Goal: Task Accomplishment & Management: Use online tool/utility

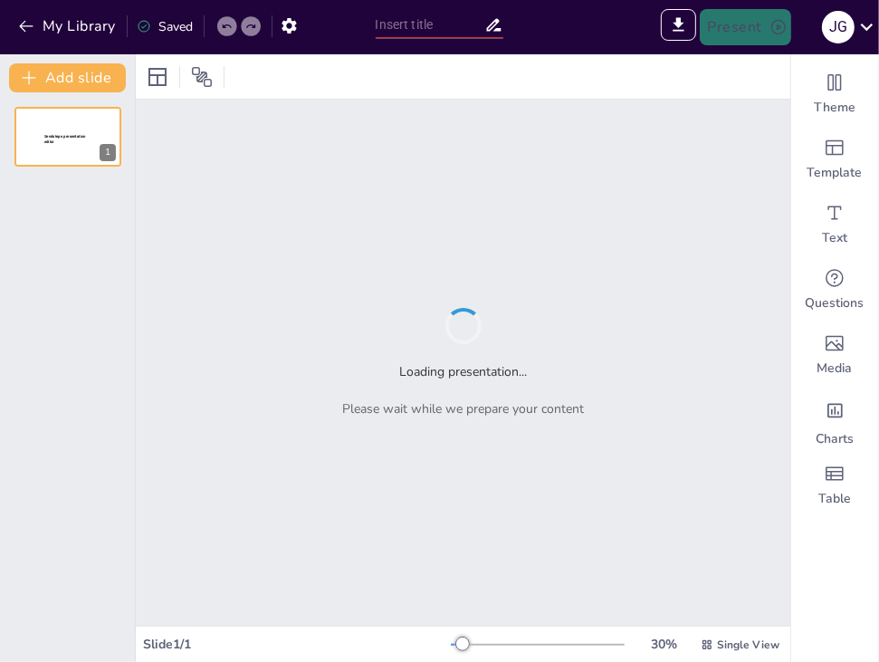
type input "Pruebas proyectivas"
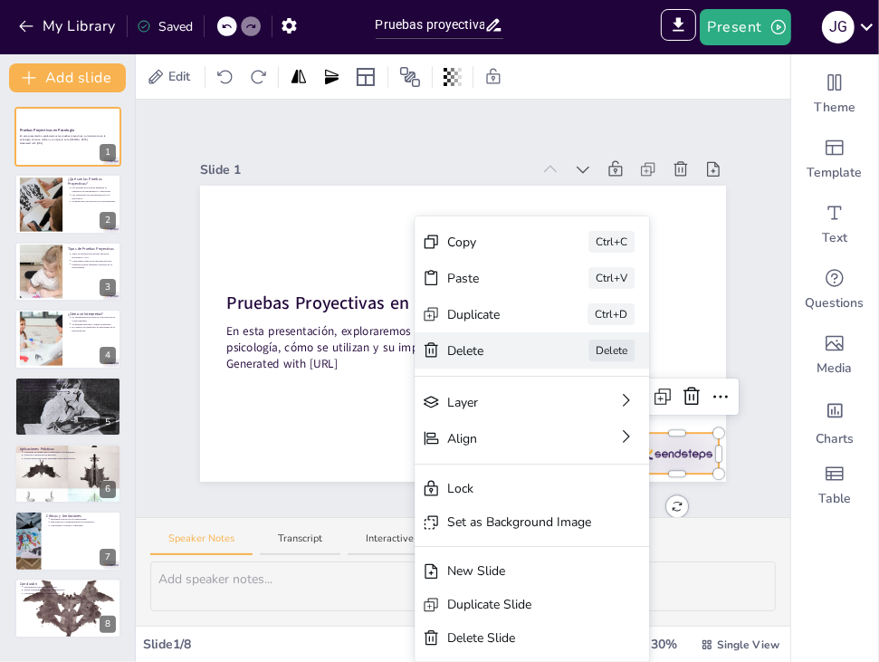
click at [493, 357] on div "Delete" at bounding box center [492, 350] width 91 height 19
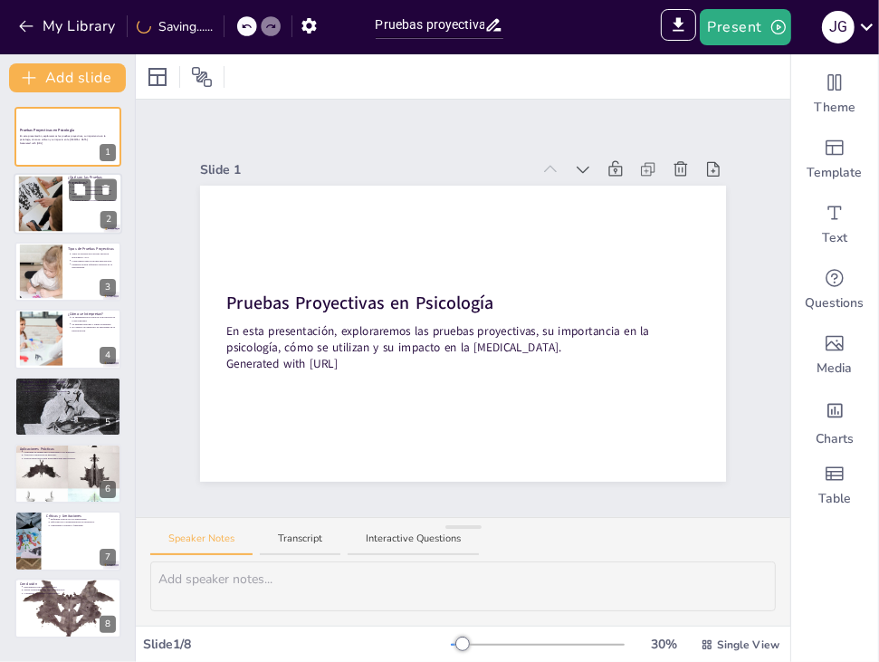
click at [40, 206] on div at bounding box center [40, 204] width 73 height 55
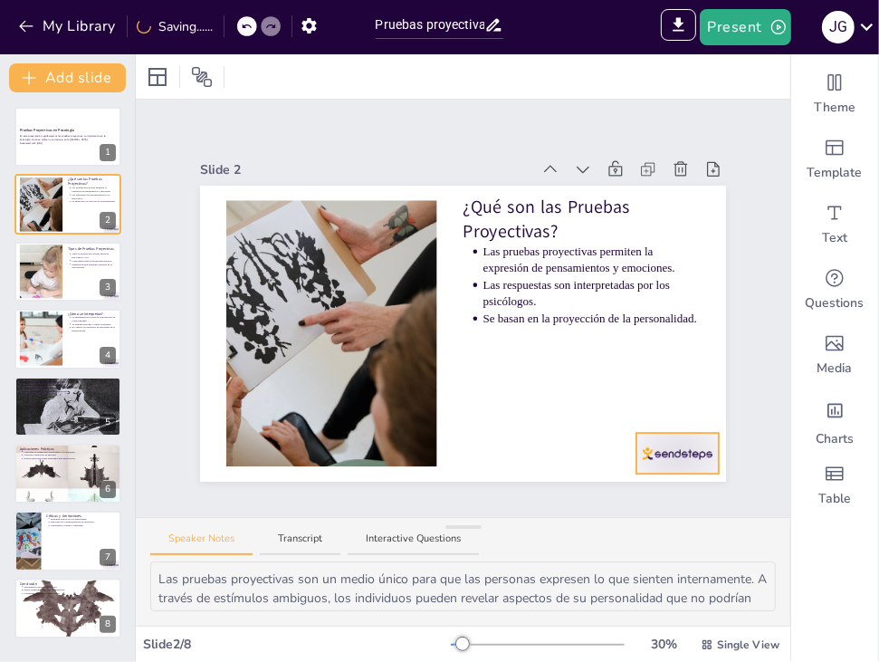
click at [662, 439] on div at bounding box center [678, 453] width 82 height 41
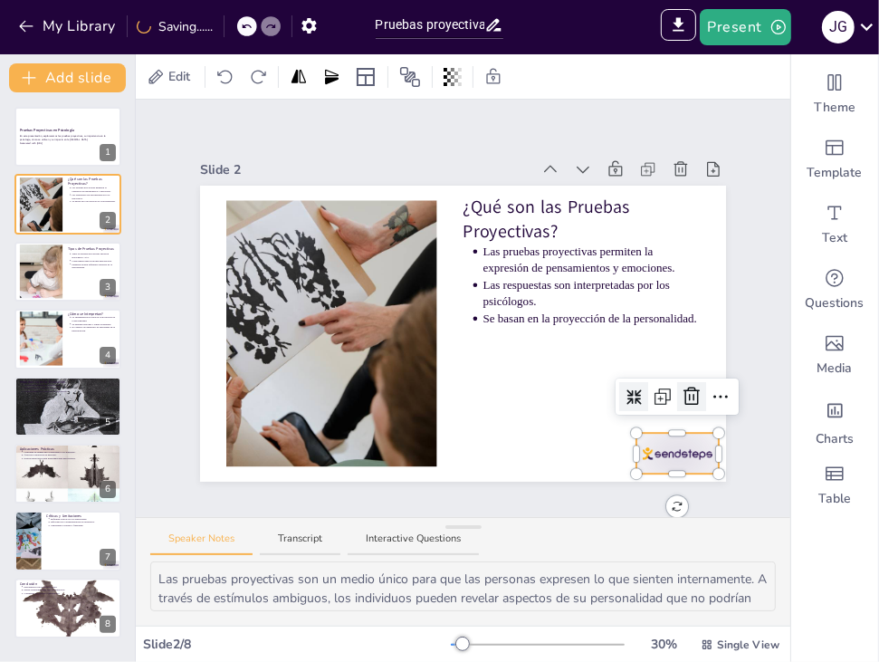
click at [681, 396] on icon at bounding box center [692, 397] width 22 height 22
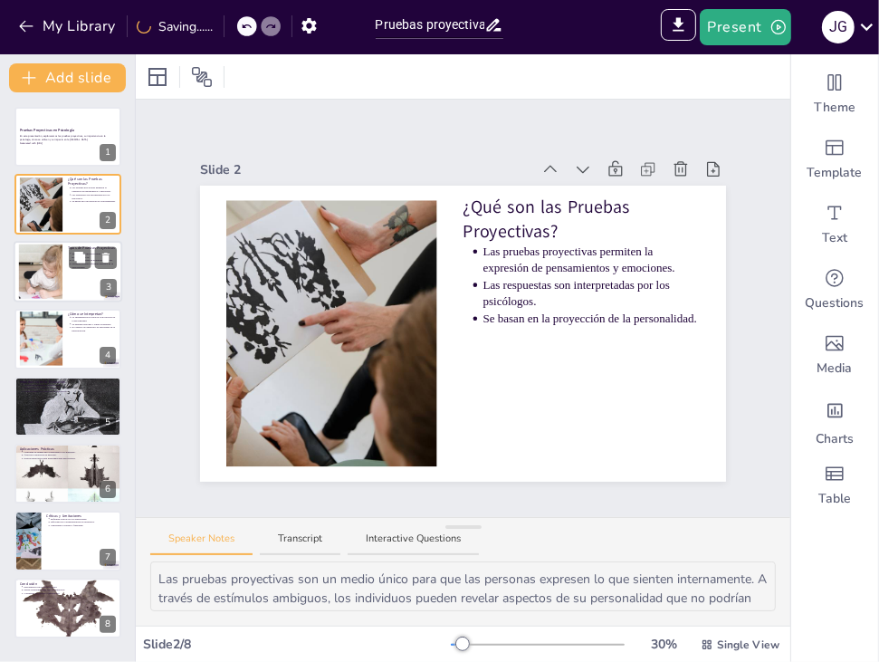
click at [52, 274] on div at bounding box center [40, 271] width 85 height 55
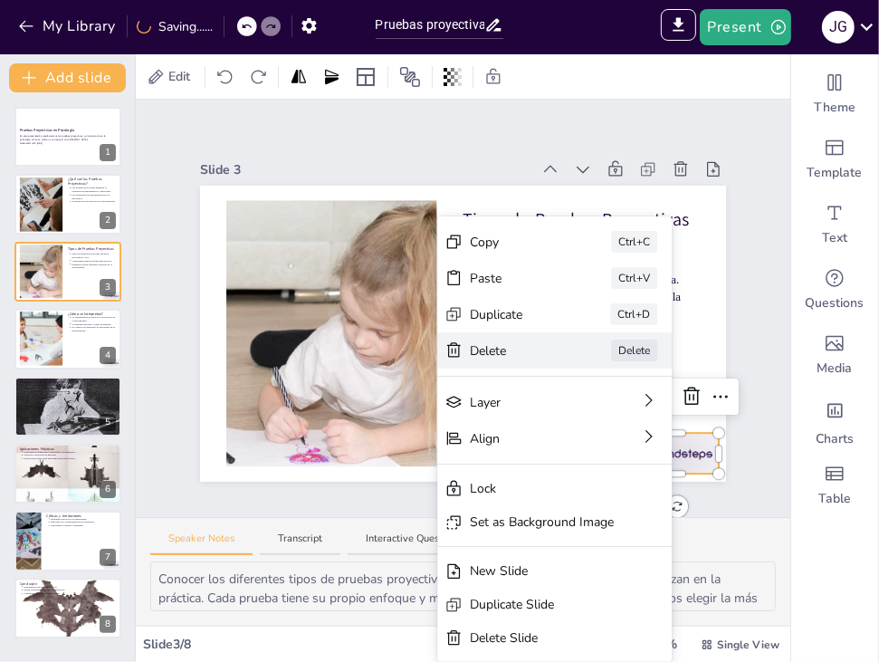
click at [576, 357] on div "[PERSON_NAME]" at bounding box center [554, 350] width 235 height 36
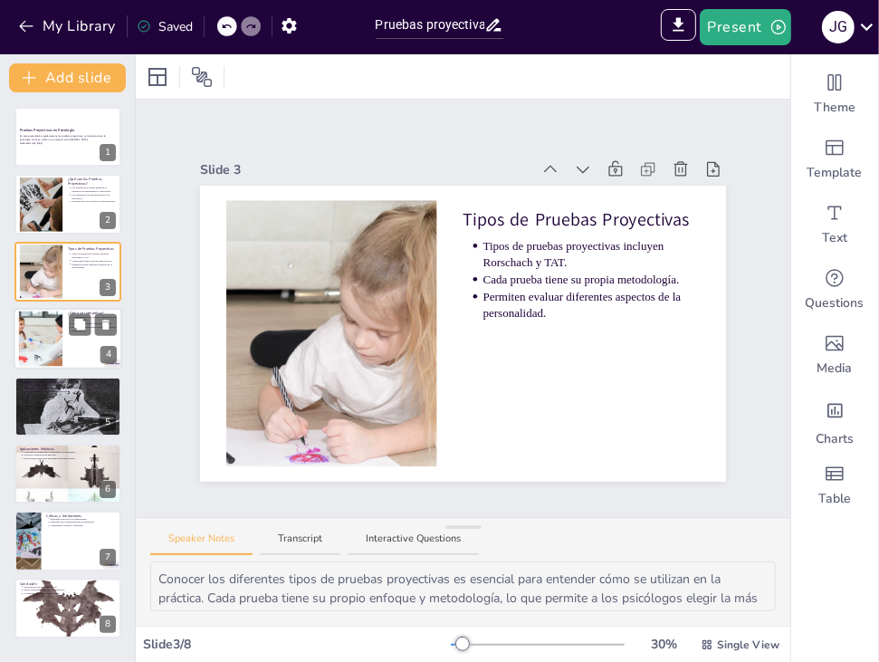
click at [88, 336] on div at bounding box center [68, 339] width 109 height 62
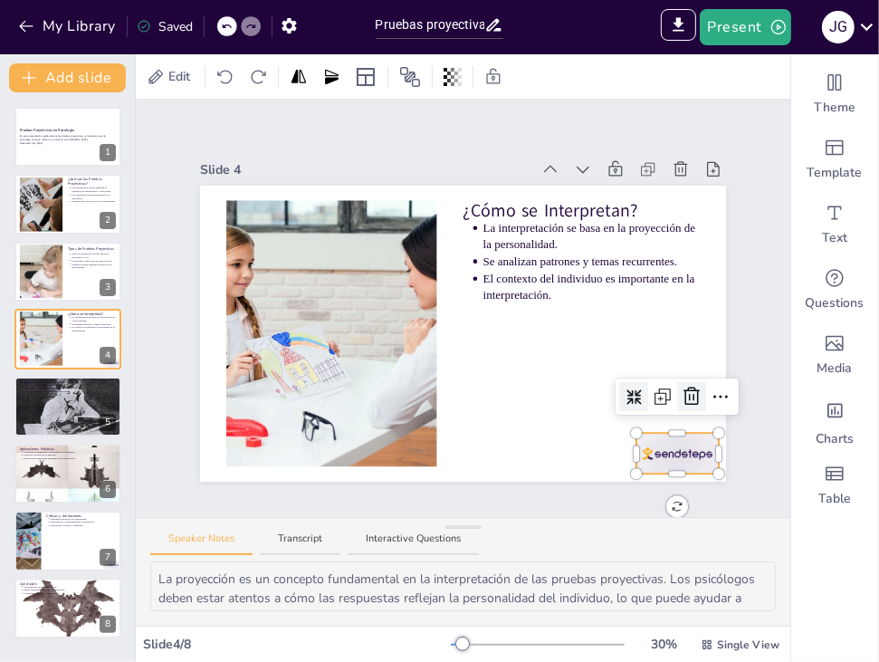
click at [683, 389] on icon at bounding box center [692, 397] width 22 height 22
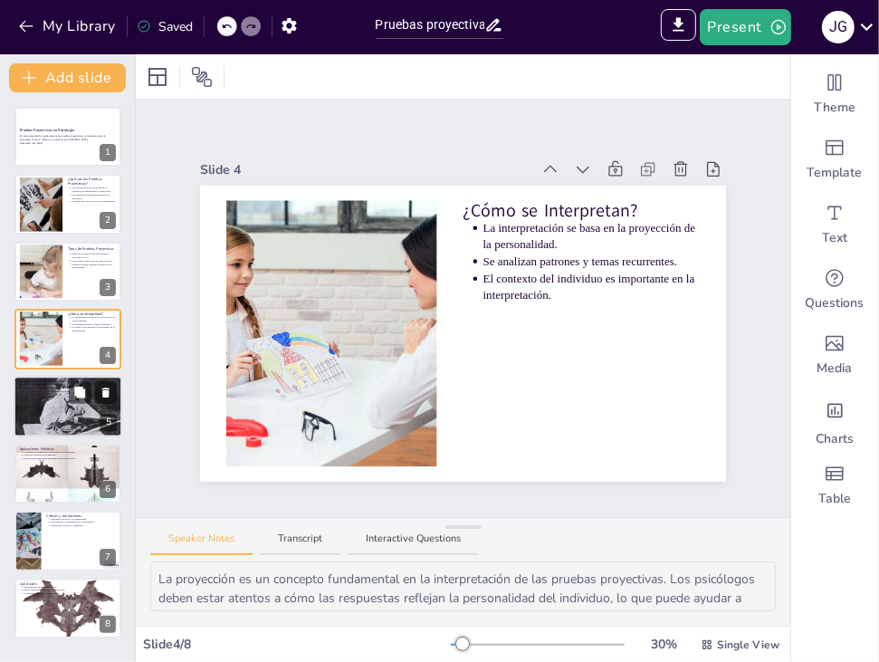
click at [64, 419] on div at bounding box center [68, 406] width 109 height 84
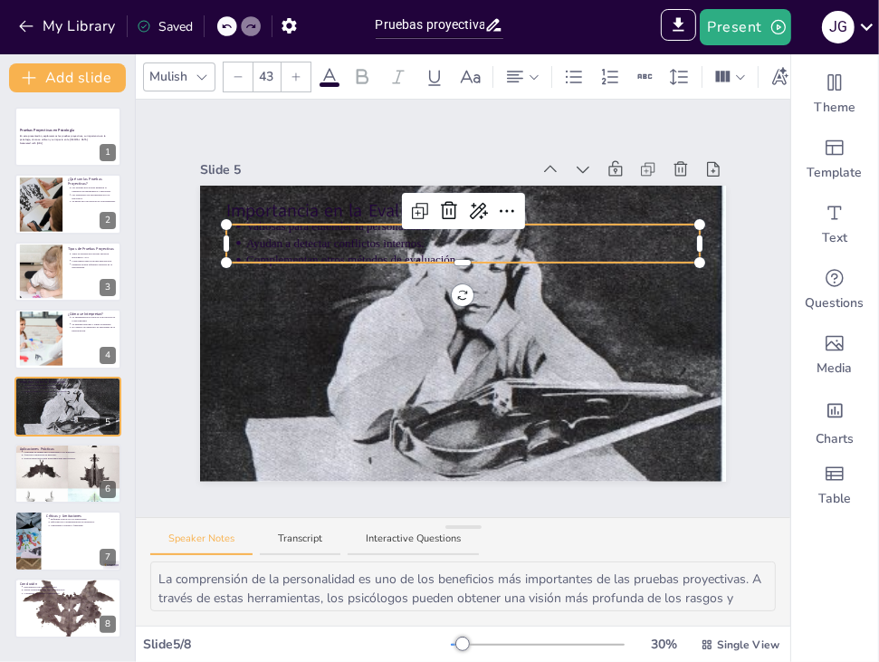
click at [341, 224] on div "Importancia en la Evaluación Valiosas para entender la personalidad. Ayudan a d…" at bounding box center [463, 334] width 526 height 296
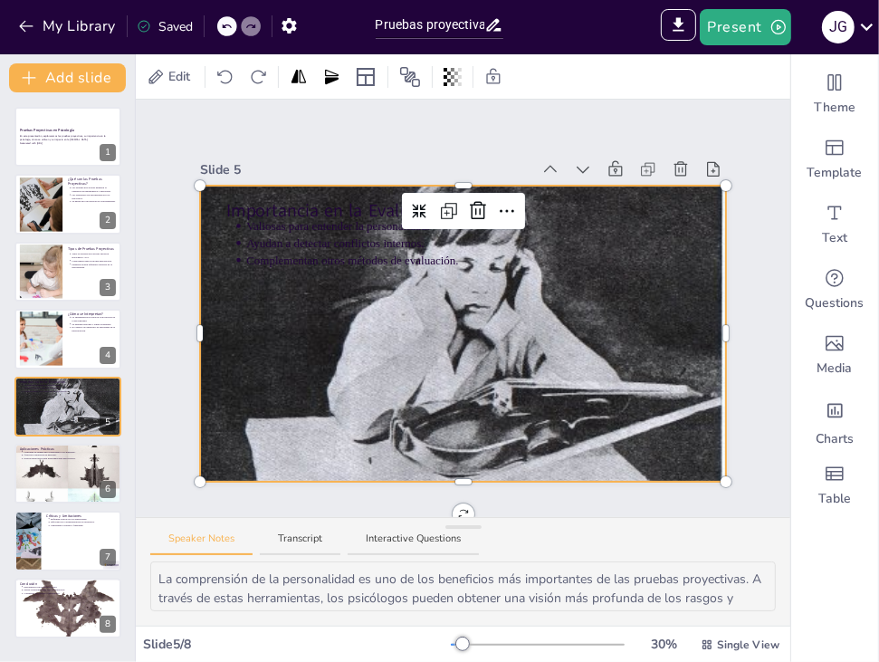
click at [582, 334] on div at bounding box center [463, 334] width 526 height 408
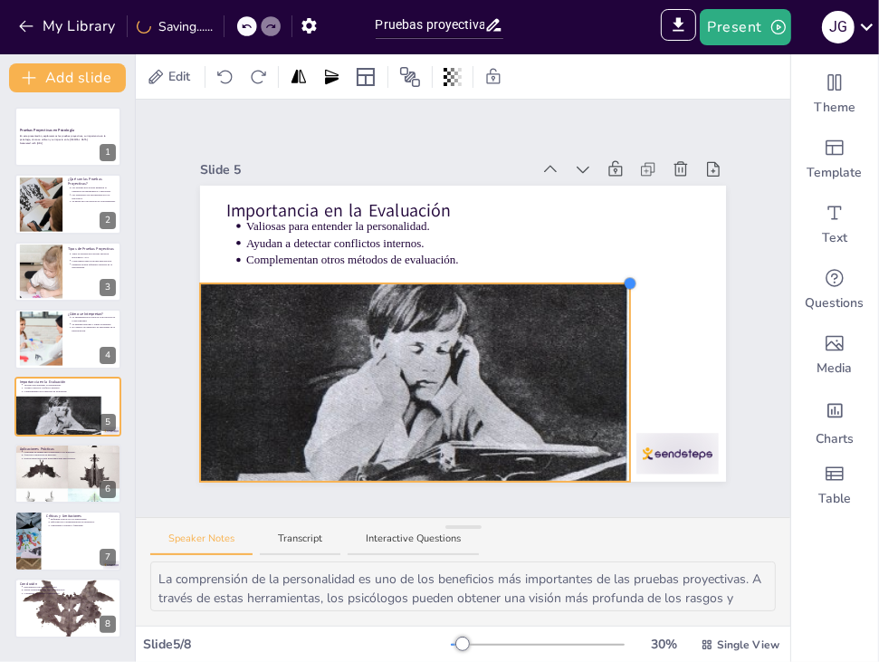
drag, startPoint x: 713, startPoint y: 177, endPoint x: 617, endPoint y: 275, distance: 137.7
click at [623, 276] on div at bounding box center [630, 283] width 14 height 14
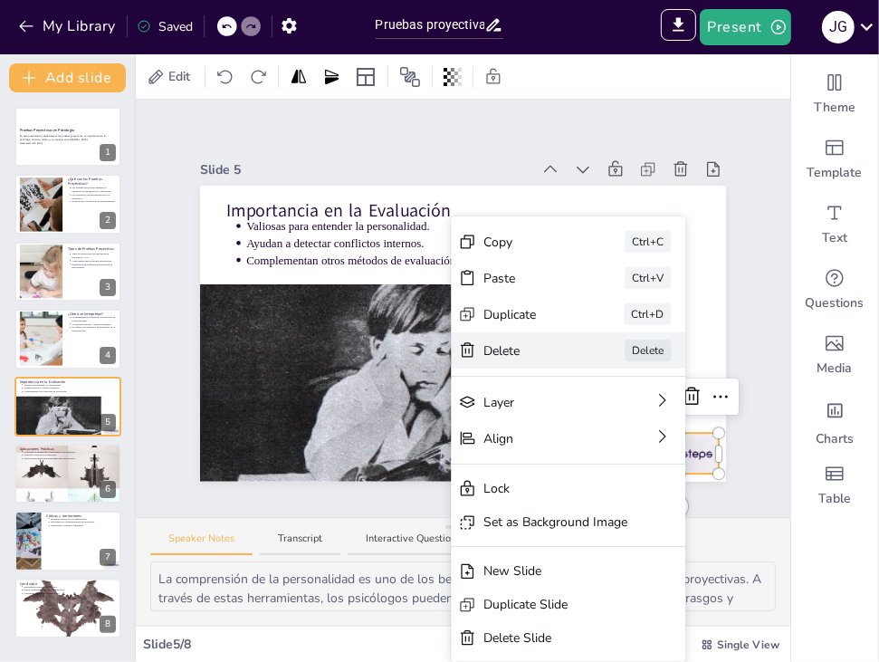
click at [590, 350] on div "[PERSON_NAME]" at bounding box center [568, 350] width 235 height 36
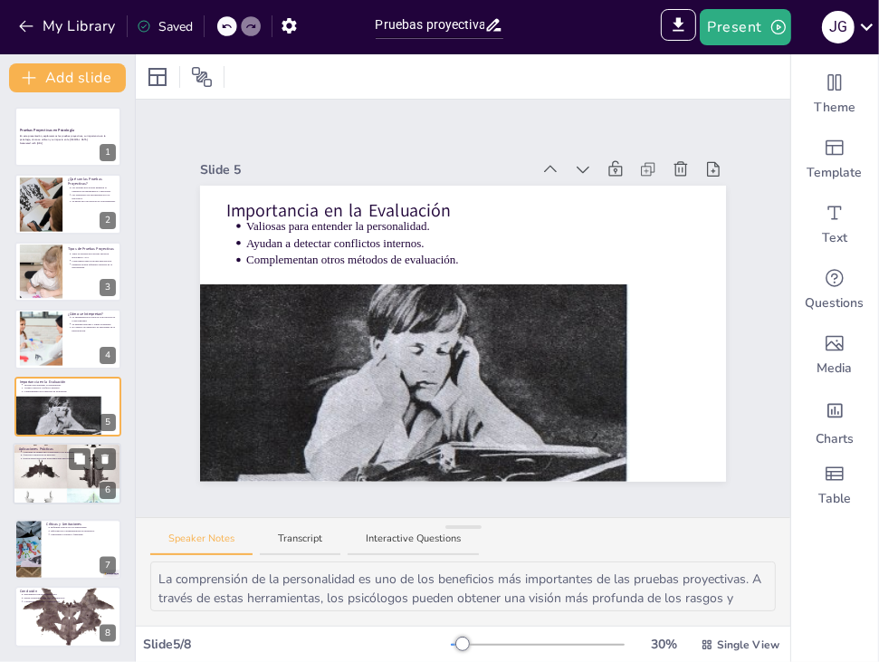
click at [82, 503] on div "Aplicaciones Prácticas Utilizadas en terapia para comprender a los pacientes. Ú…" at bounding box center [67, 474] width 109 height 62
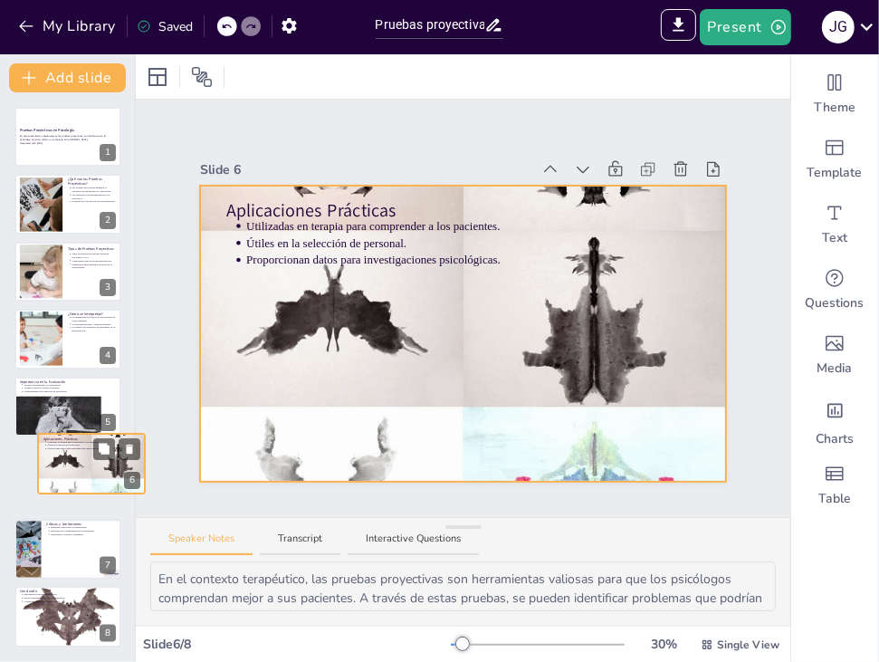
drag, startPoint x: 47, startPoint y: 478, endPoint x: 106, endPoint y: 462, distance: 61.1
click at [106, 462] on div at bounding box center [91, 464] width 107 height 184
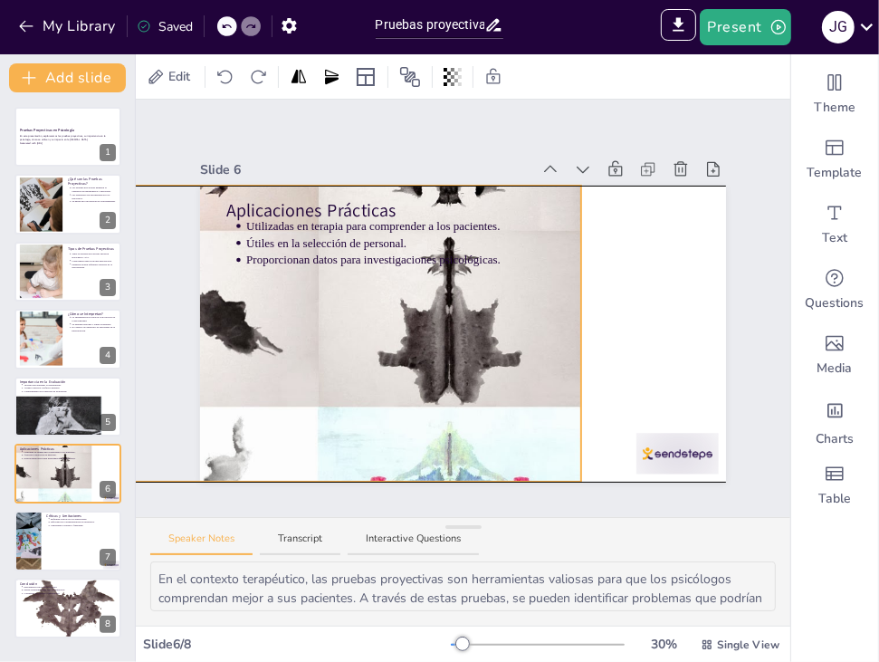
drag, startPoint x: 576, startPoint y: 418, endPoint x: 431, endPoint y: 422, distance: 145.0
click at [431, 422] on div at bounding box center [318, 333] width 526 height 905
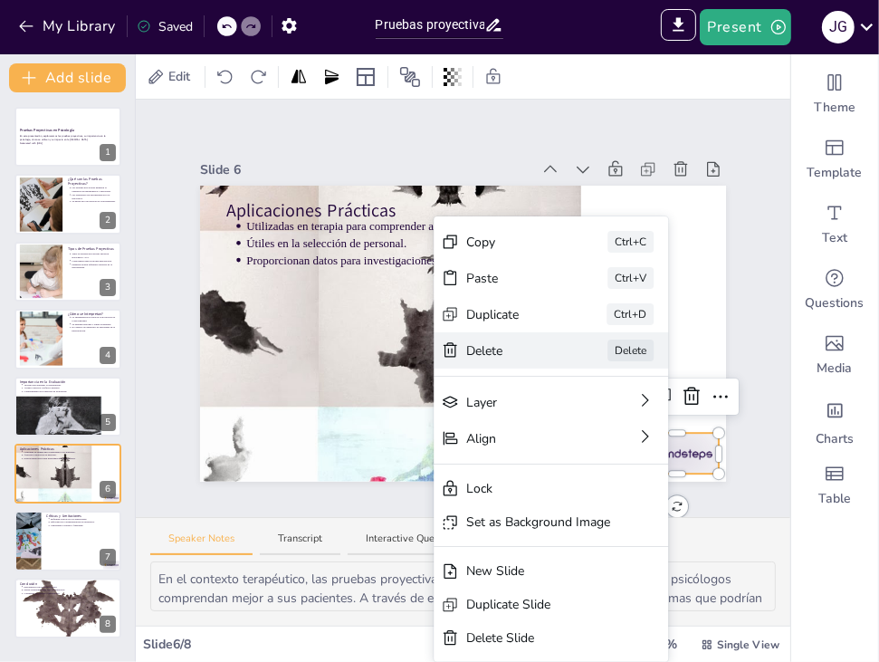
click at [572, 359] on div "[PERSON_NAME]" at bounding box center [551, 350] width 235 height 36
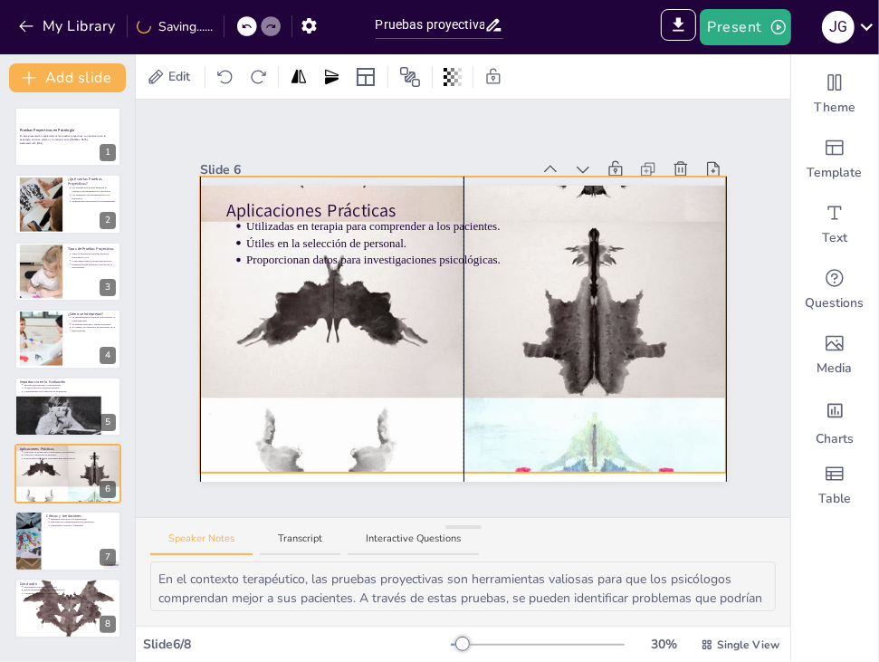
drag, startPoint x: 484, startPoint y: 395, endPoint x: 624, endPoint y: 386, distance: 140.7
click at [624, 386] on div at bounding box center [463, 324] width 526 height 905
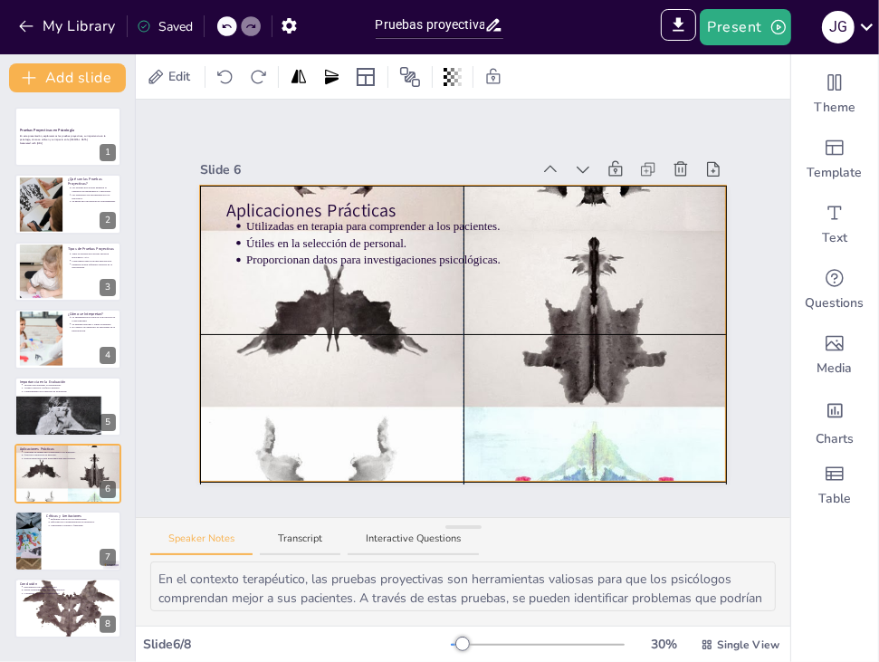
click at [316, 430] on div at bounding box center [463, 333] width 526 height 905
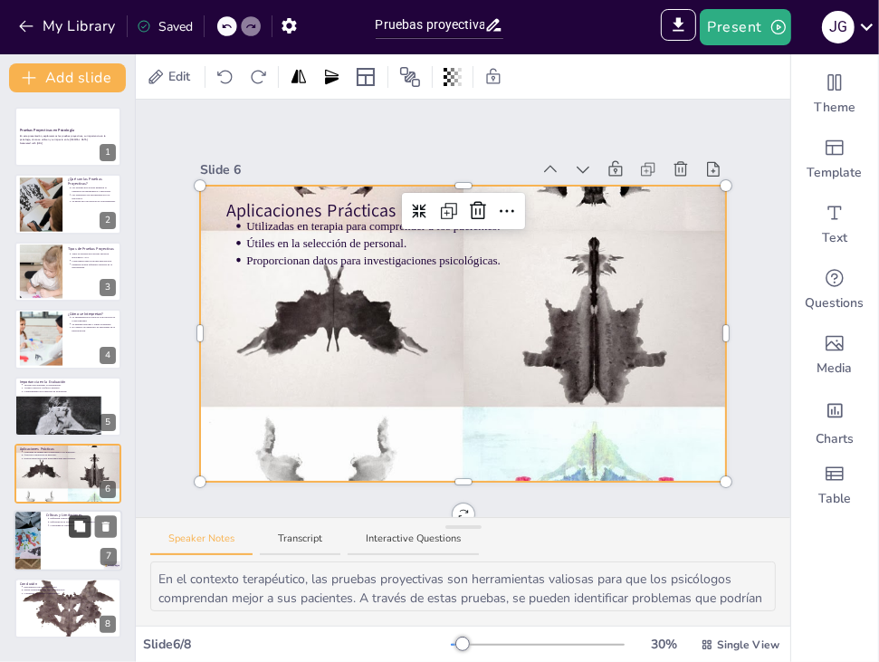
click at [77, 521] on icon at bounding box center [79, 526] width 11 height 11
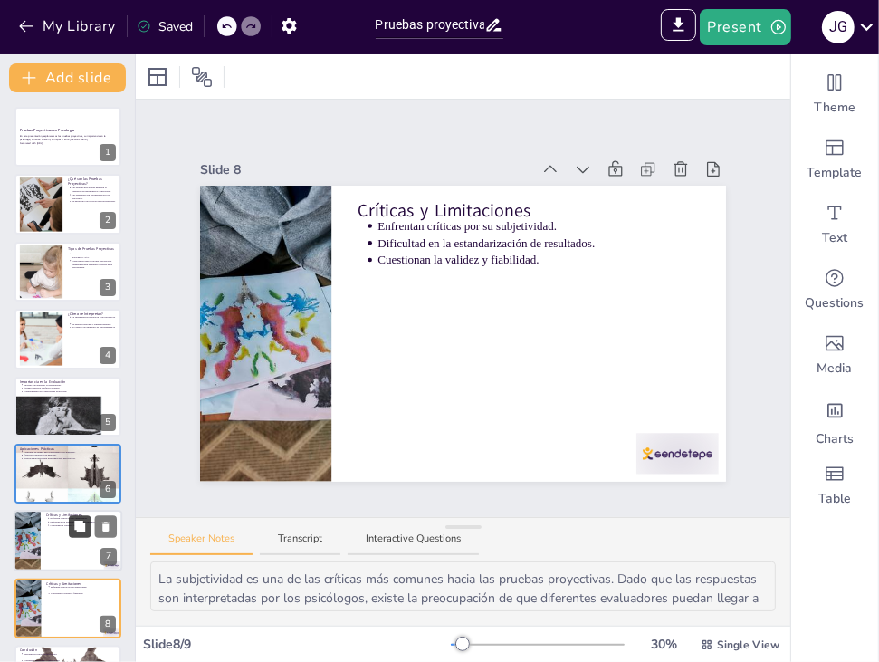
scroll to position [58, 0]
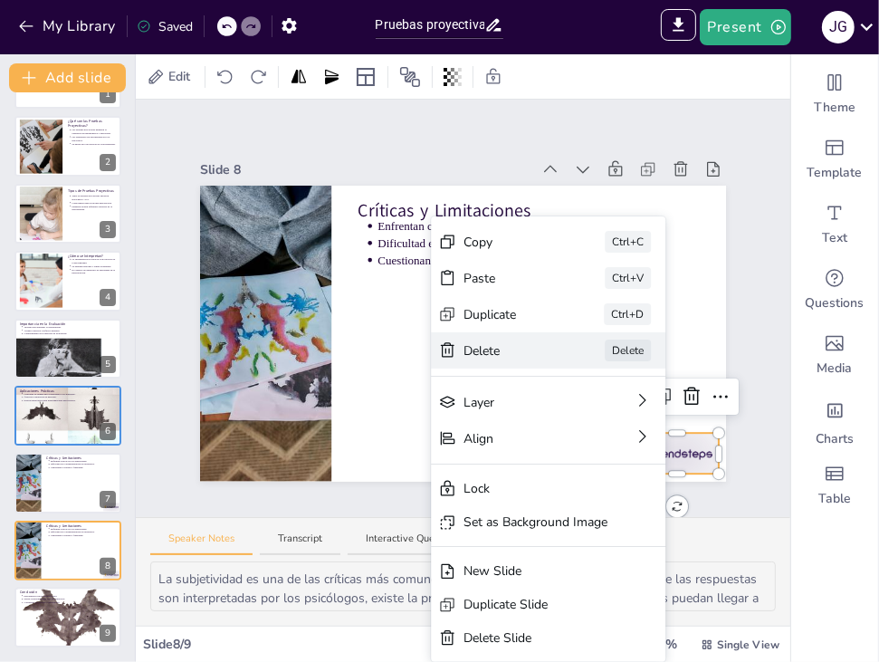
click at [546, 350] on div "Delete" at bounding box center [509, 350] width 91 height 19
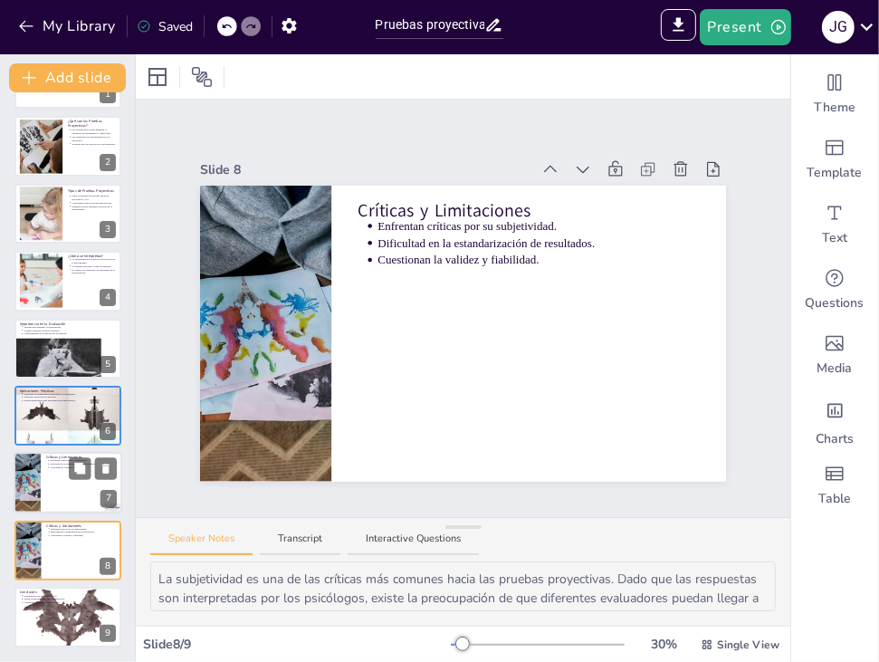
click at [71, 492] on div at bounding box center [68, 484] width 109 height 62
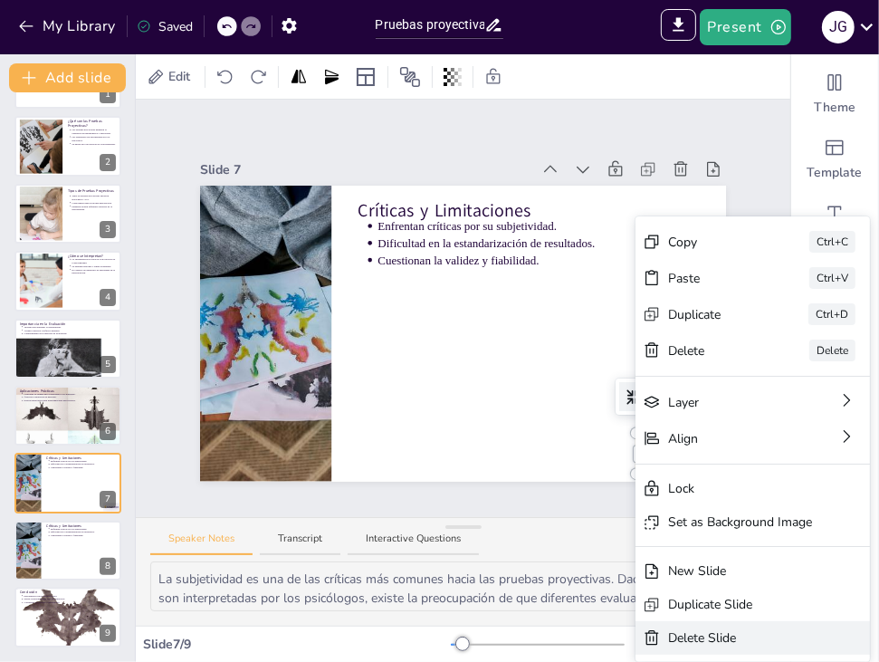
click at [703, 641] on div "Delete Slide" at bounding box center [740, 638] width 144 height 19
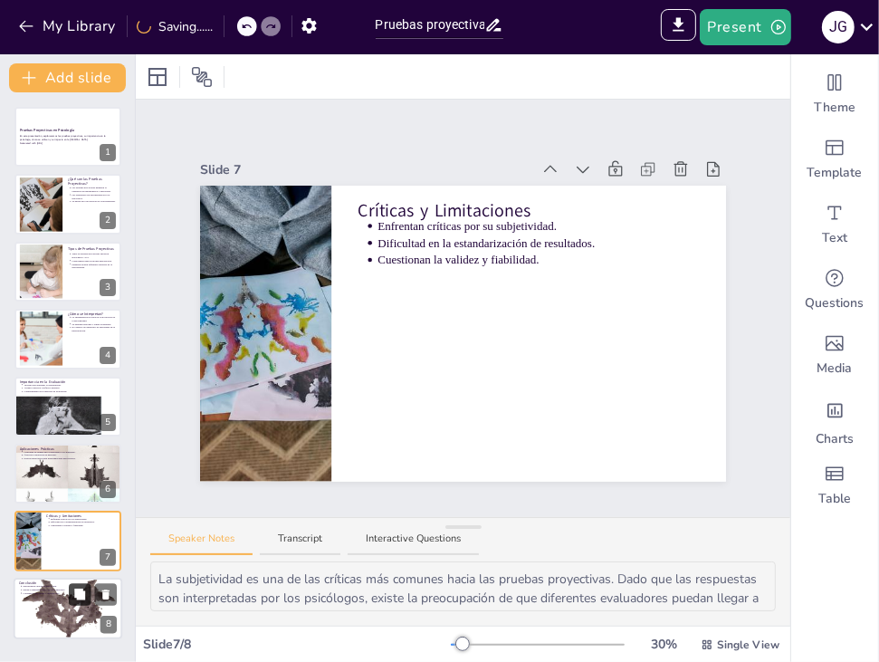
click at [87, 602] on button at bounding box center [80, 594] width 22 height 22
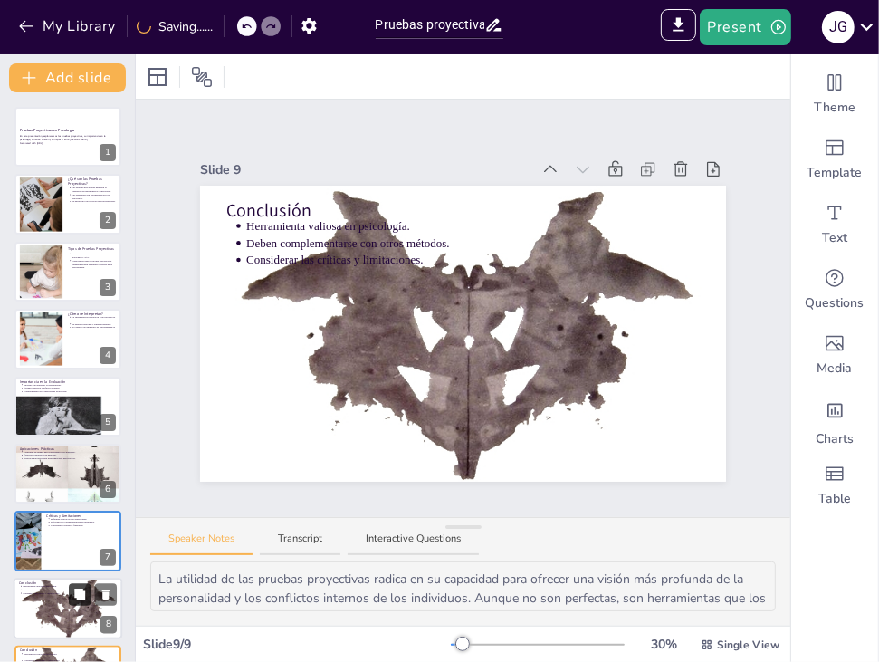
scroll to position [58, 0]
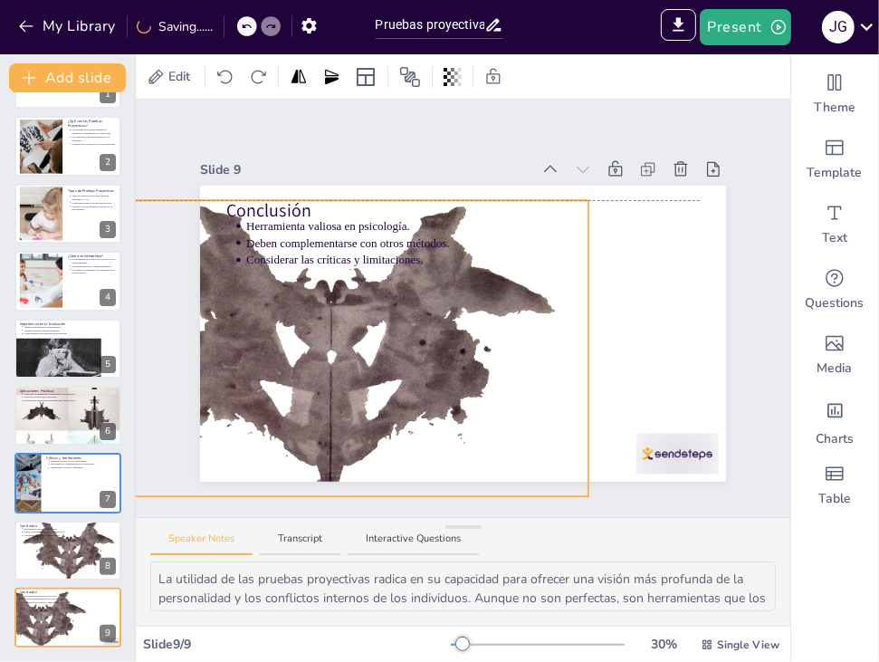
drag, startPoint x: 614, startPoint y: 405, endPoint x: 478, endPoint y: 414, distance: 136.1
click at [478, 414] on div at bounding box center [325, 349] width 526 height 344
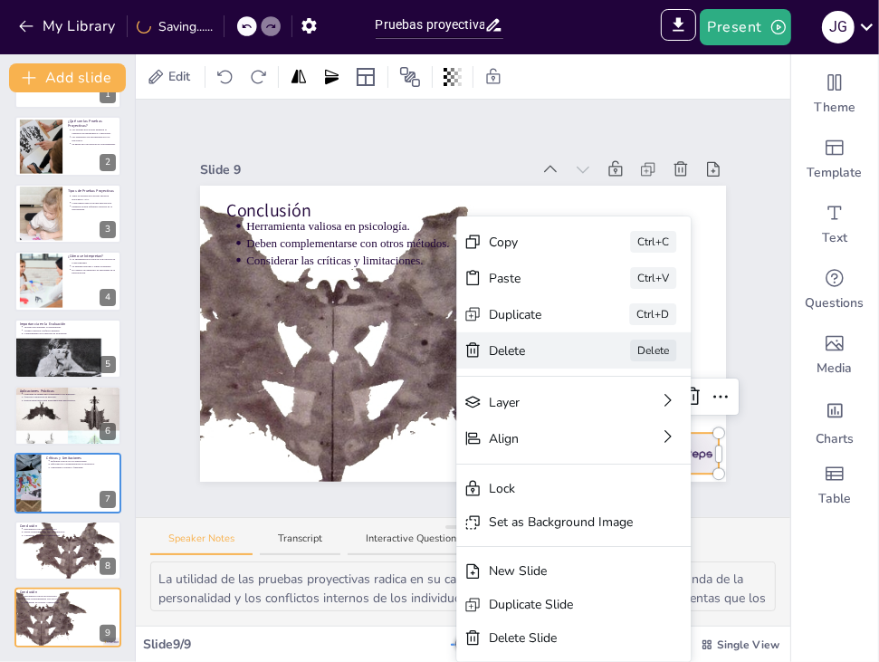
click at [565, 354] on div "Delete" at bounding box center [534, 350] width 91 height 19
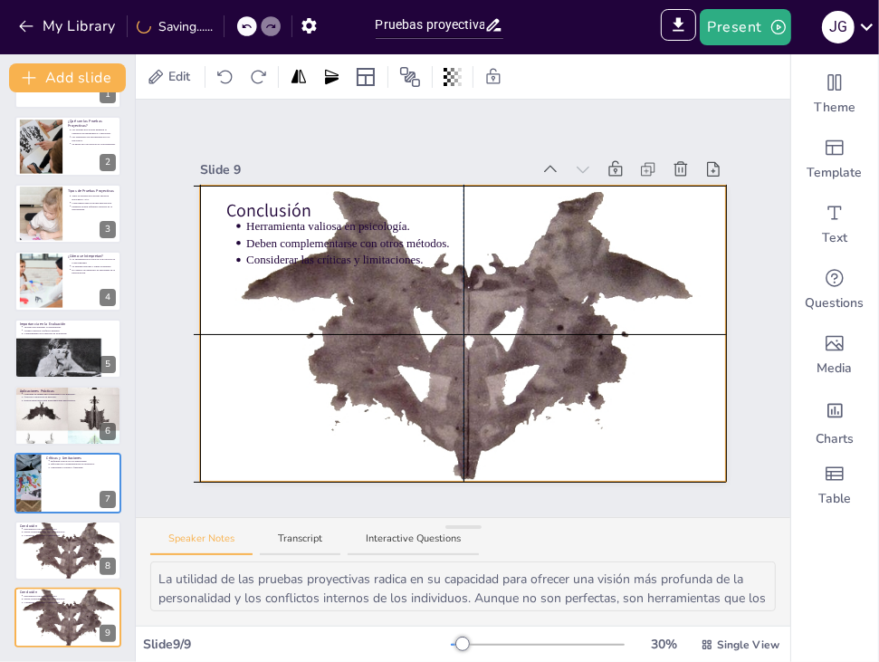
drag, startPoint x: 508, startPoint y: 391, endPoint x: 638, endPoint y: 377, distance: 130.3
click at [638, 377] on div at bounding box center [463, 333] width 526 height 344
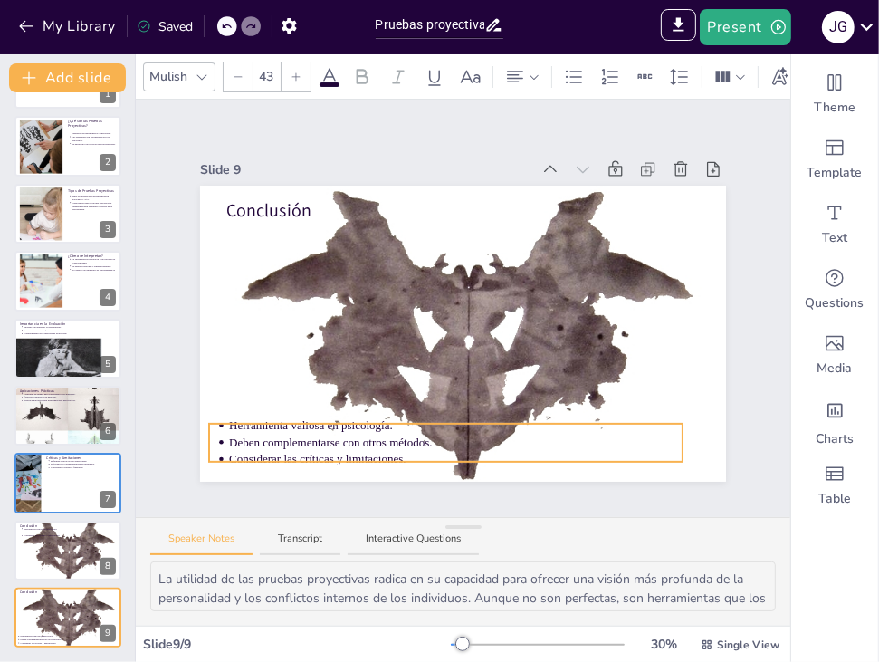
drag, startPoint x: 368, startPoint y: 222, endPoint x: 350, endPoint y: 421, distance: 200.0
click at [350, 421] on p "Herramienta valiosa en psicología." at bounding box center [456, 426] width 454 height 16
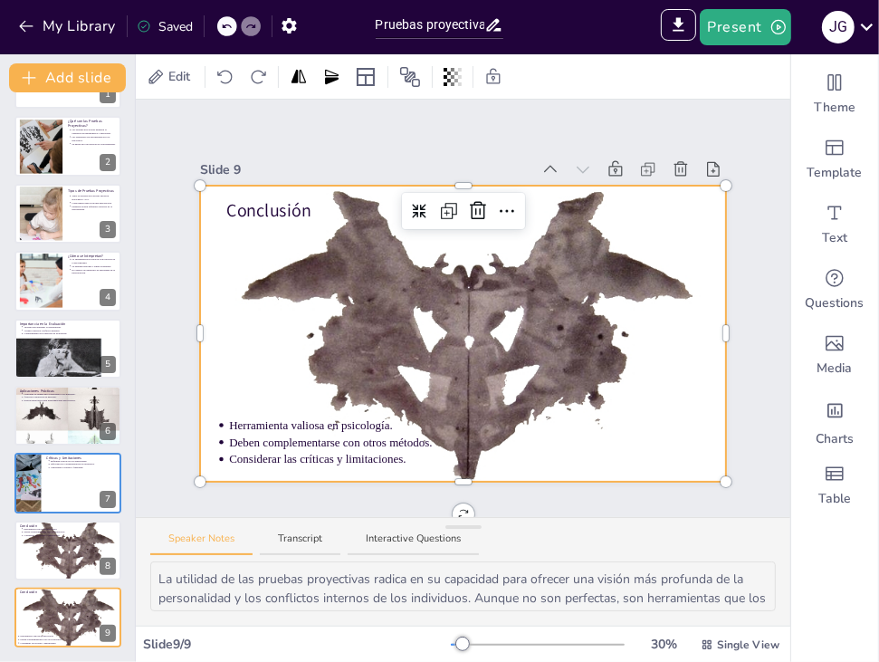
click at [421, 217] on div "Conclusión Herramienta valiosa en psicología. Deben complementarse con otros mé…" at bounding box center [463, 334] width 526 height 296
click at [80, 546] on button at bounding box center [80, 536] width 22 height 22
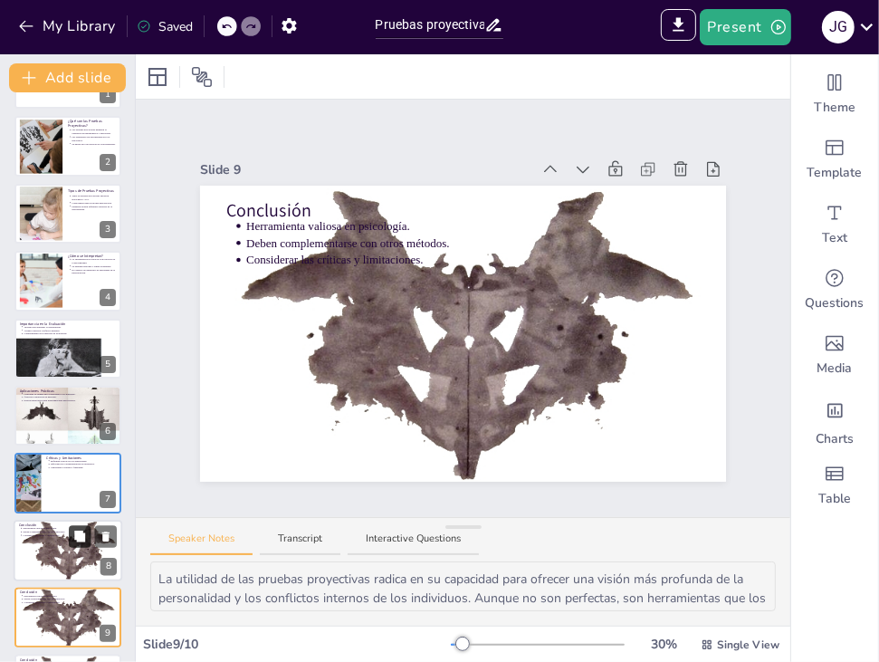
scroll to position [126, 0]
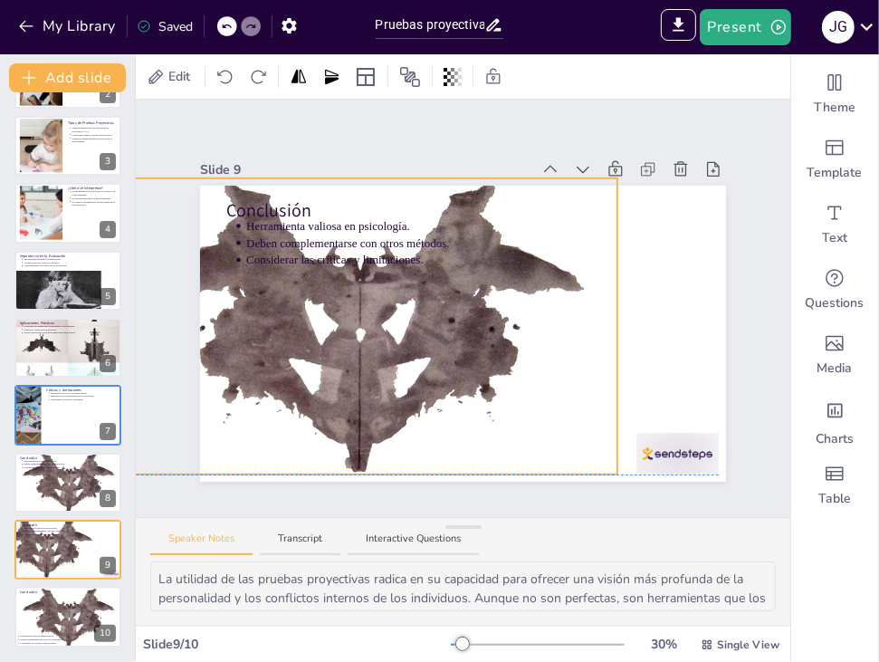
drag, startPoint x: 381, startPoint y: 452, endPoint x: 271, endPoint y: 441, distance: 111.0
click at [271, 441] on div at bounding box center [354, 326] width 526 height 344
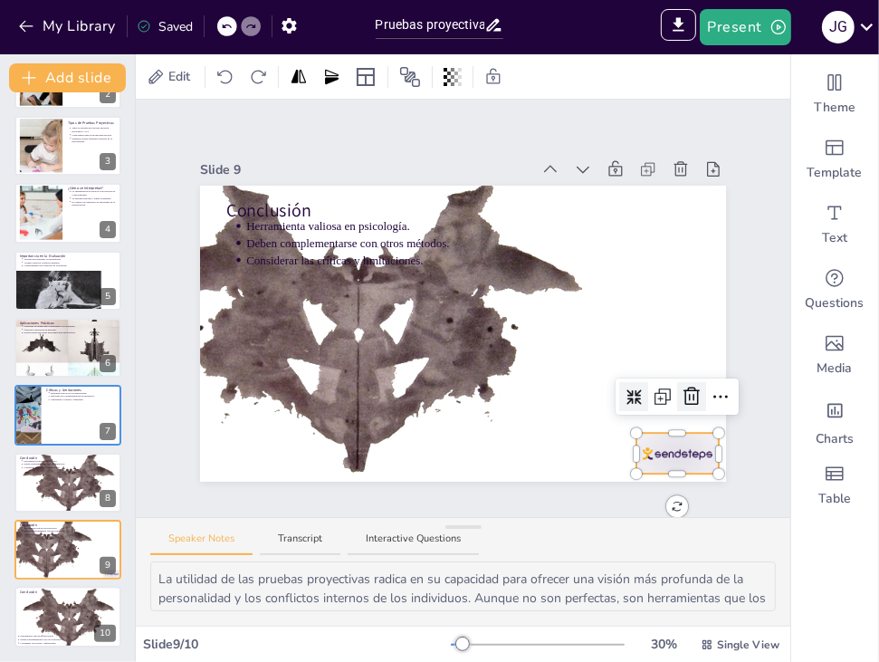
click at [682, 388] on icon at bounding box center [692, 397] width 22 height 22
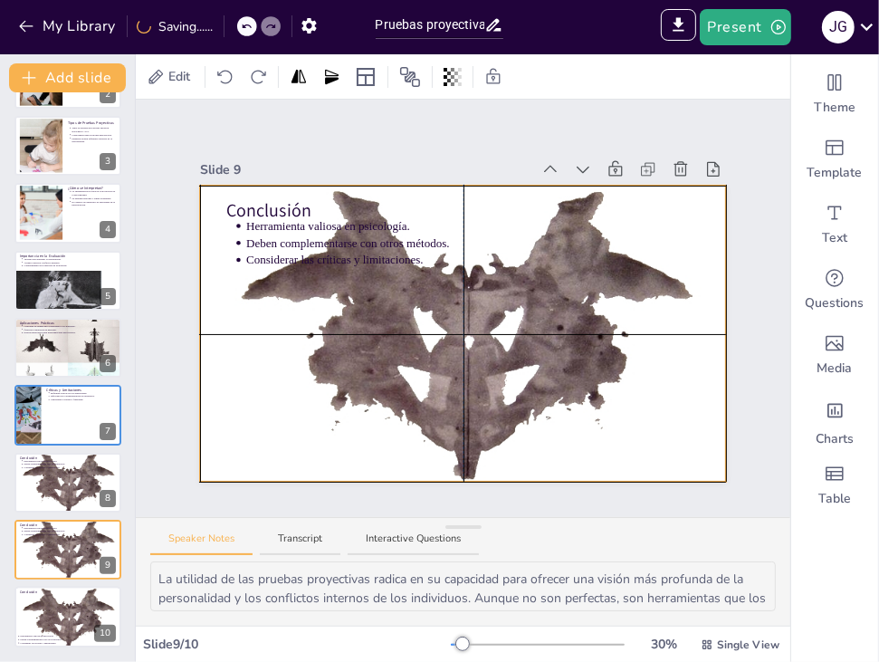
drag, startPoint x: 535, startPoint y: 371, endPoint x: 643, endPoint y: 377, distance: 107.9
click at [643, 377] on div at bounding box center [463, 333] width 526 height 344
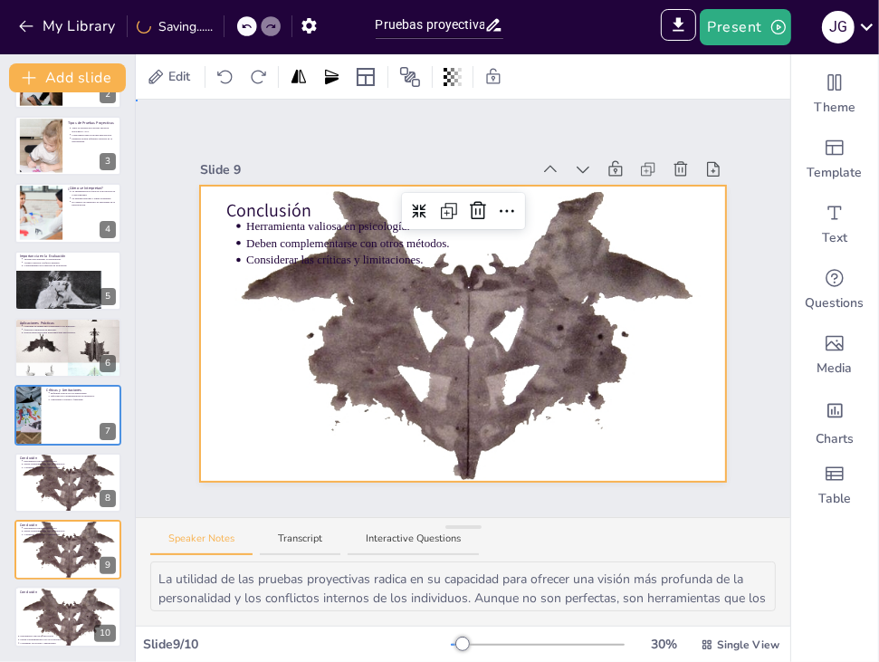
click at [480, 146] on div "Slide 1 Pruebas Proyectivas en Psicología En esta presentación, exploraremos la…" at bounding box center [463, 308] width 526 height 347
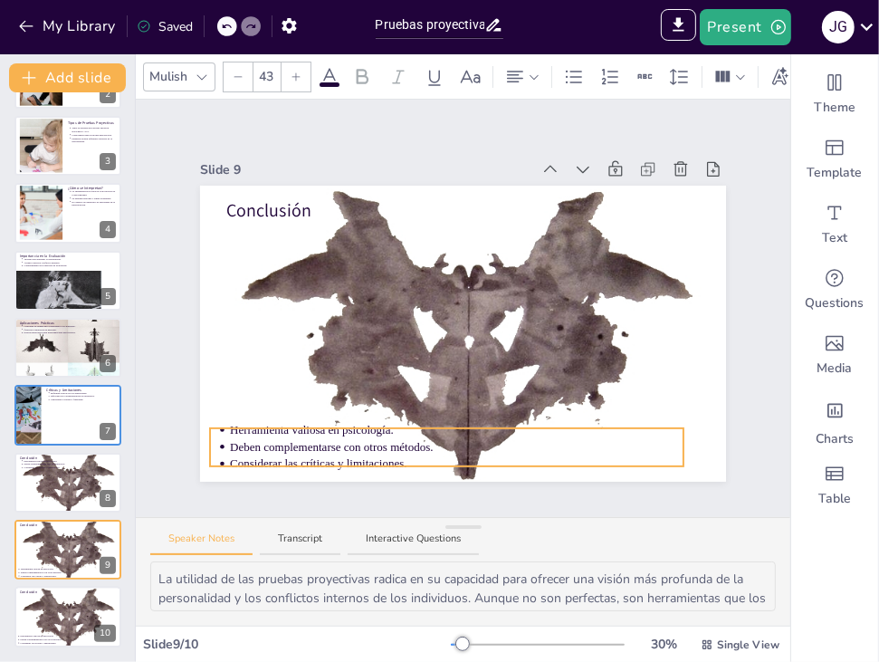
drag, startPoint x: 317, startPoint y: 238, endPoint x: 301, endPoint y: 442, distance: 204.4
click at [301, 442] on p "Deben complementarse con otros métodos." at bounding box center [457, 447] width 454 height 16
click at [445, 162] on div "Slide 9" at bounding box center [365, 169] width 331 height 19
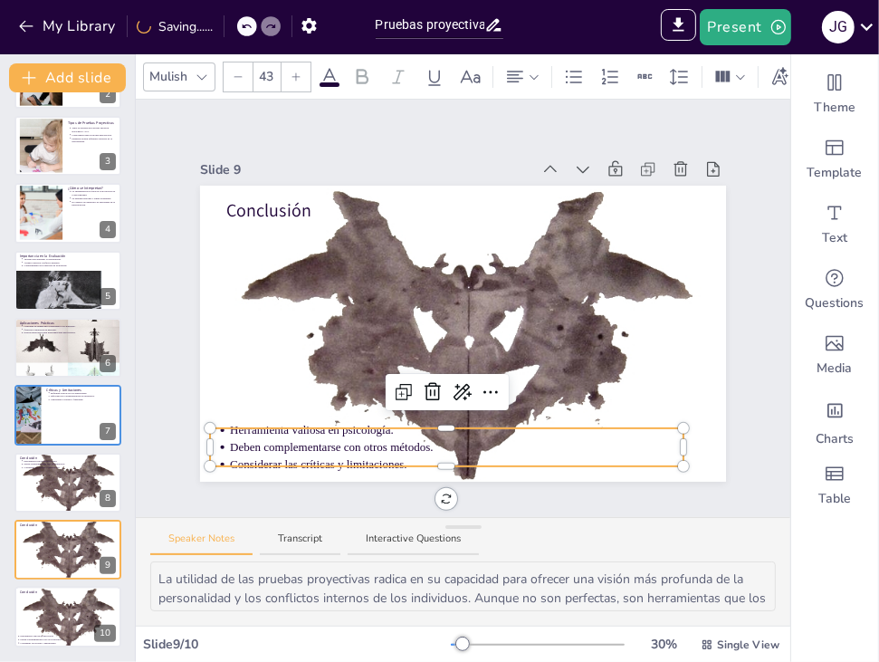
click at [445, 162] on div "Slide 9" at bounding box center [365, 169] width 331 height 19
click at [69, 345] on div at bounding box center [68, 347] width 109 height 187
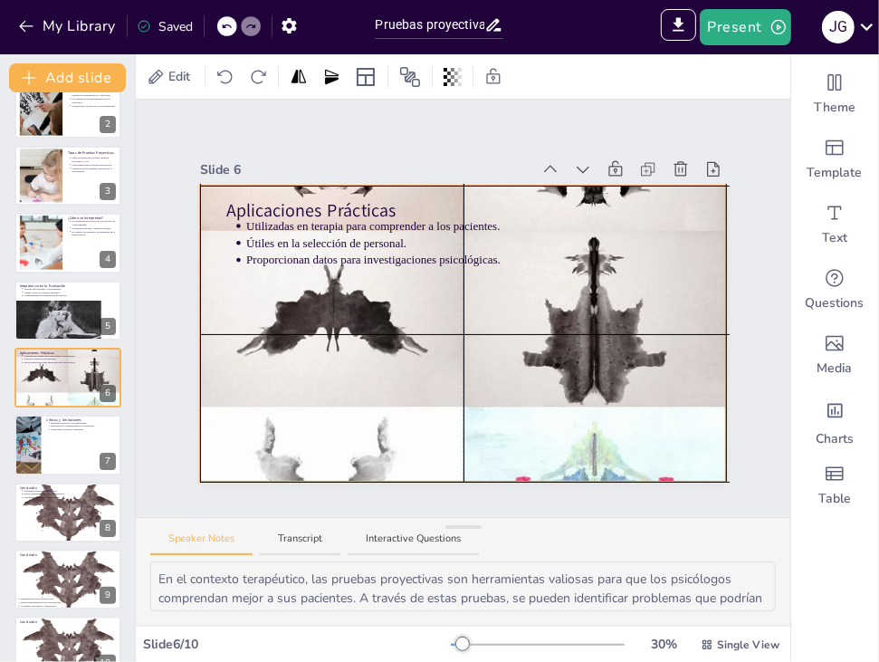
click at [426, 323] on div at bounding box center [463, 333] width 526 height 905
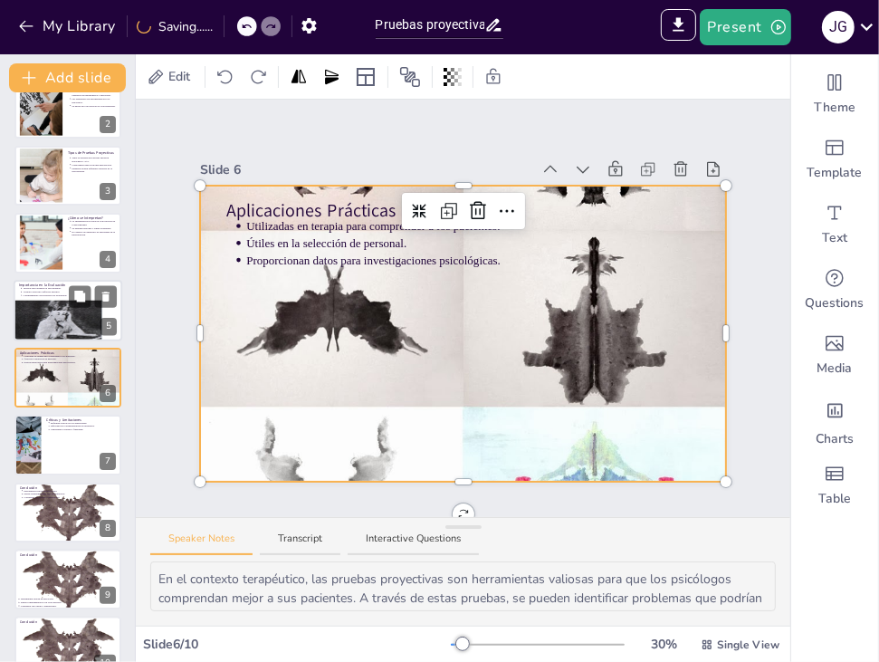
click at [70, 320] on div at bounding box center [58, 325] width 89 height 69
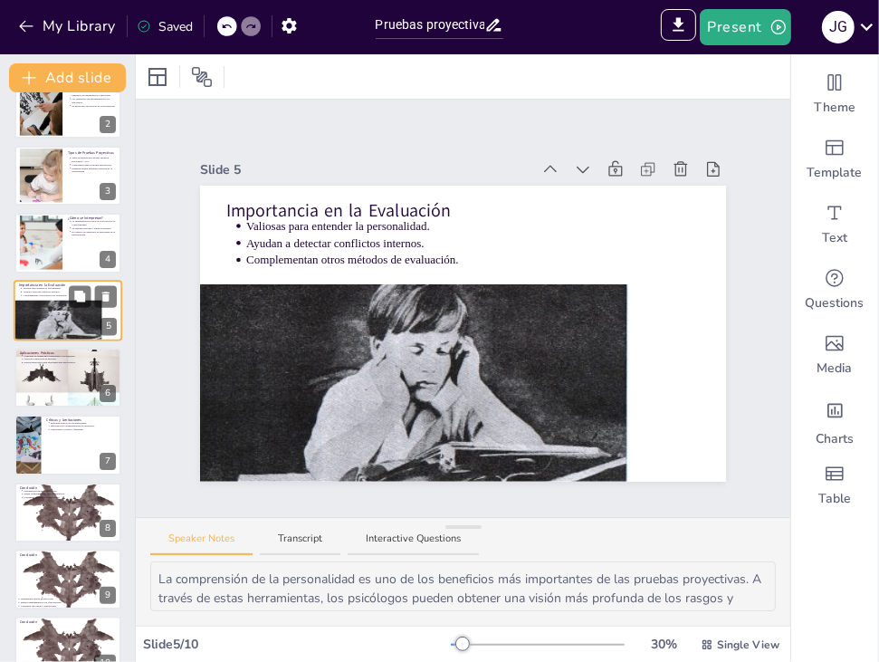
scroll to position [29, 0]
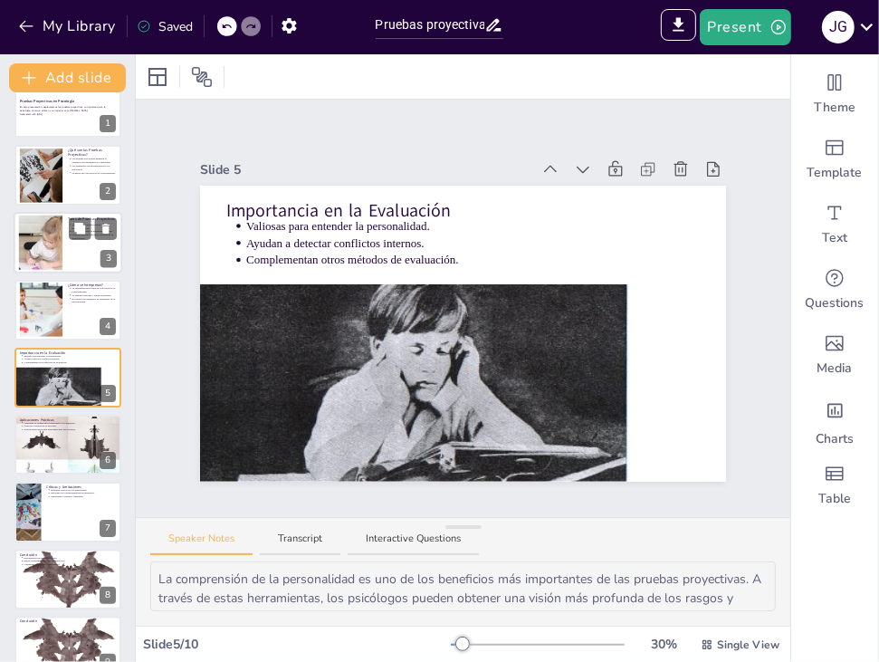
click at [52, 242] on div at bounding box center [40, 242] width 85 height 55
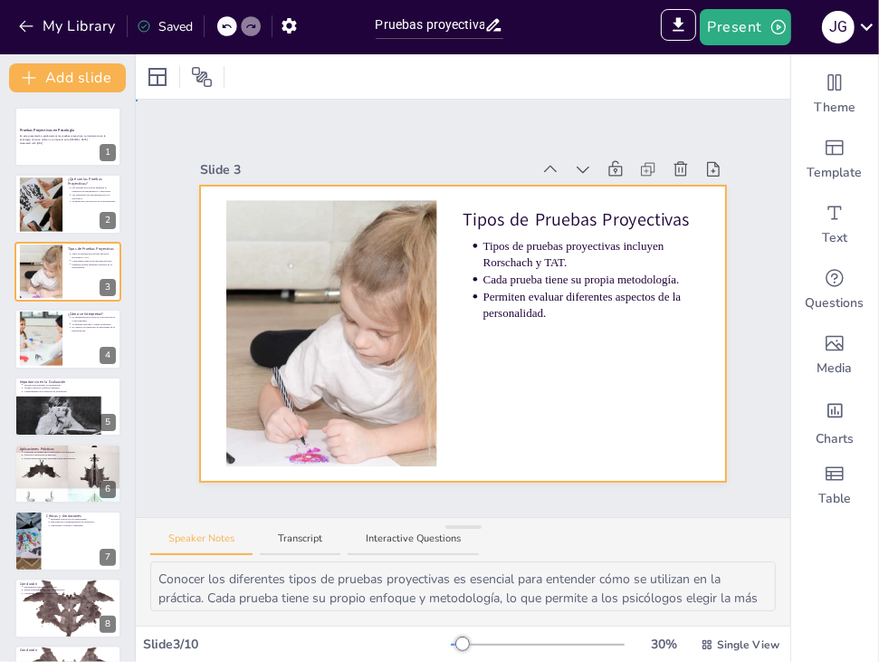
click at [506, 370] on div at bounding box center [463, 334] width 526 height 296
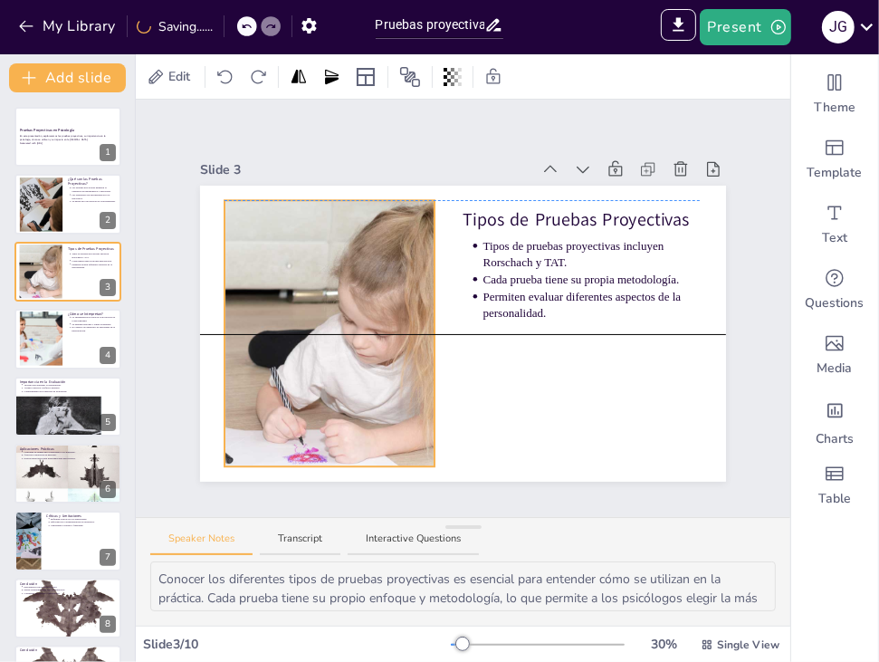
click at [379, 379] on div at bounding box center [329, 333] width 411 height 266
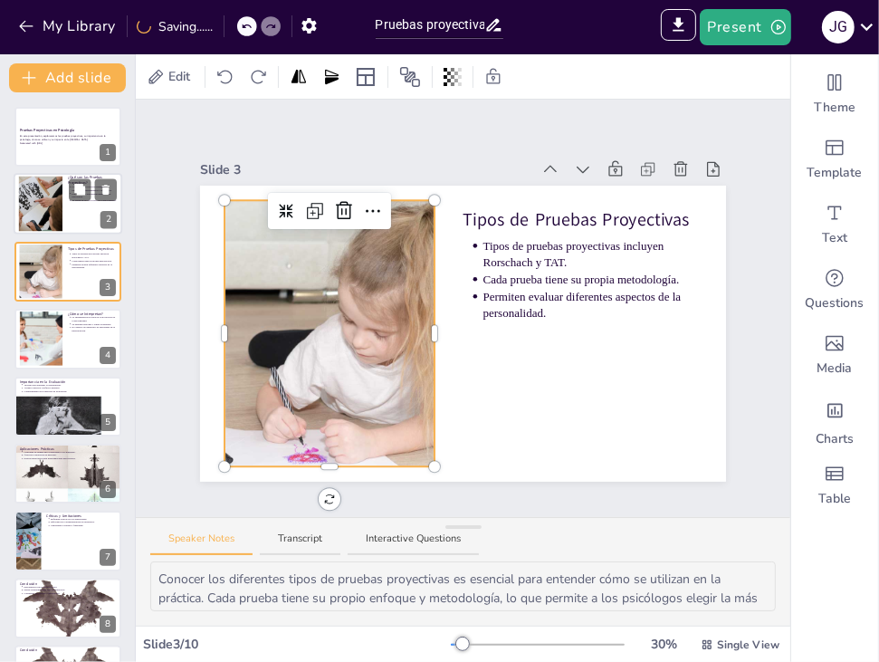
click at [79, 211] on div at bounding box center [68, 205] width 109 height 62
type textarea "Las pruebas proyectivas son un medio único para que las personas expresen lo qu…"
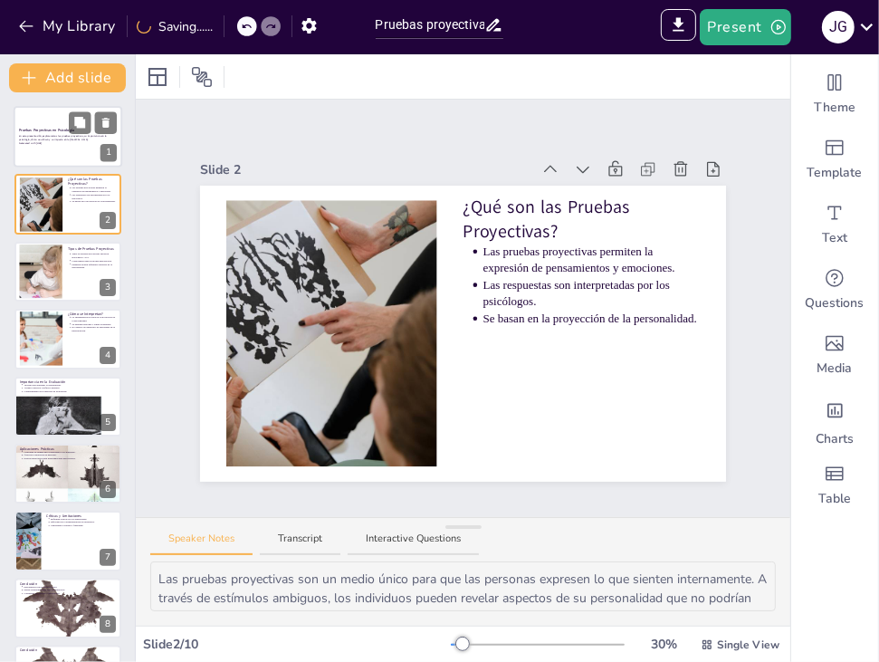
click at [68, 158] on div at bounding box center [68, 137] width 109 height 62
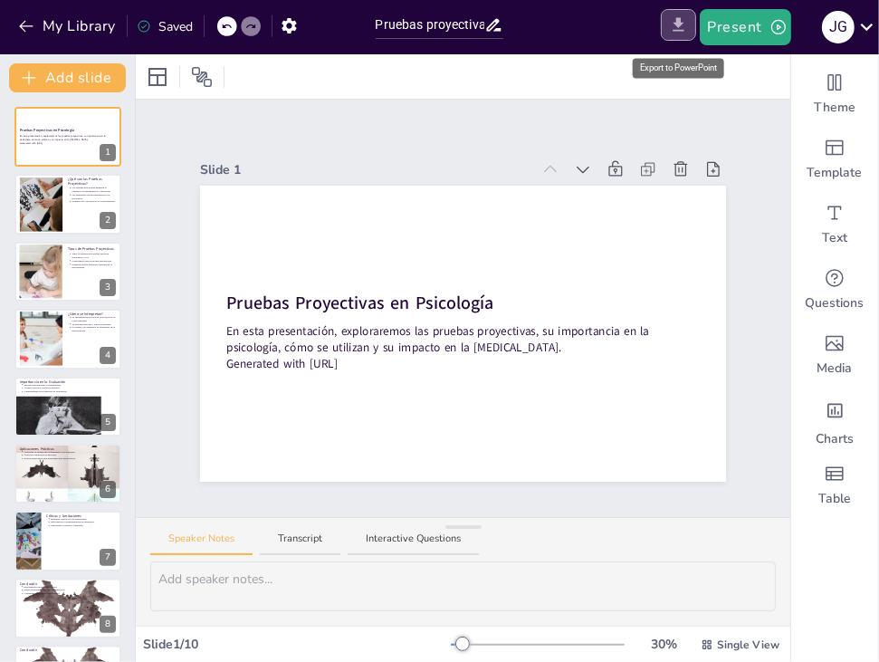
click at [687, 22] on icon "Export to PowerPoint" at bounding box center [678, 24] width 19 height 19
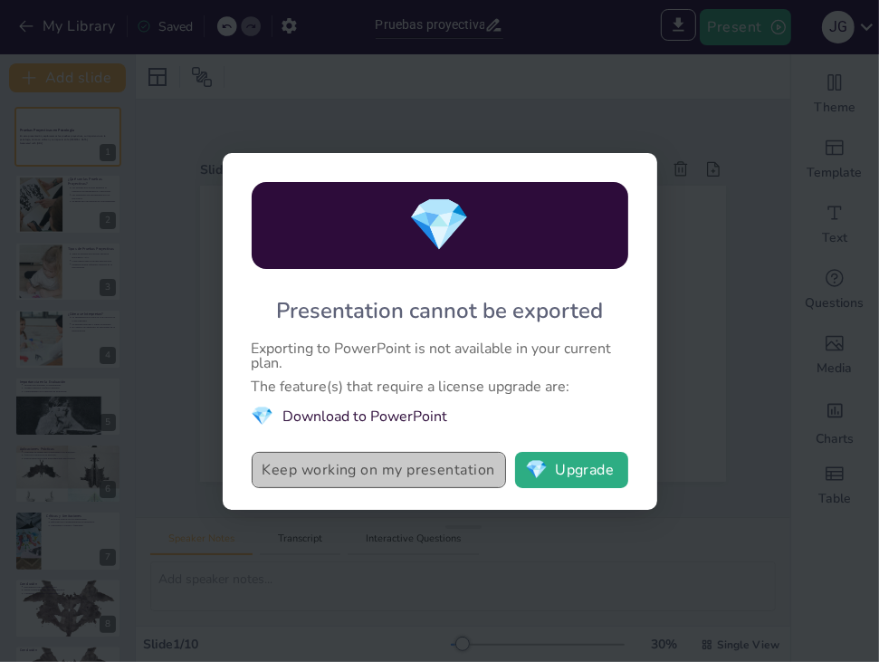
click at [471, 475] on button "Keep working on my presentation" at bounding box center [379, 470] width 254 height 36
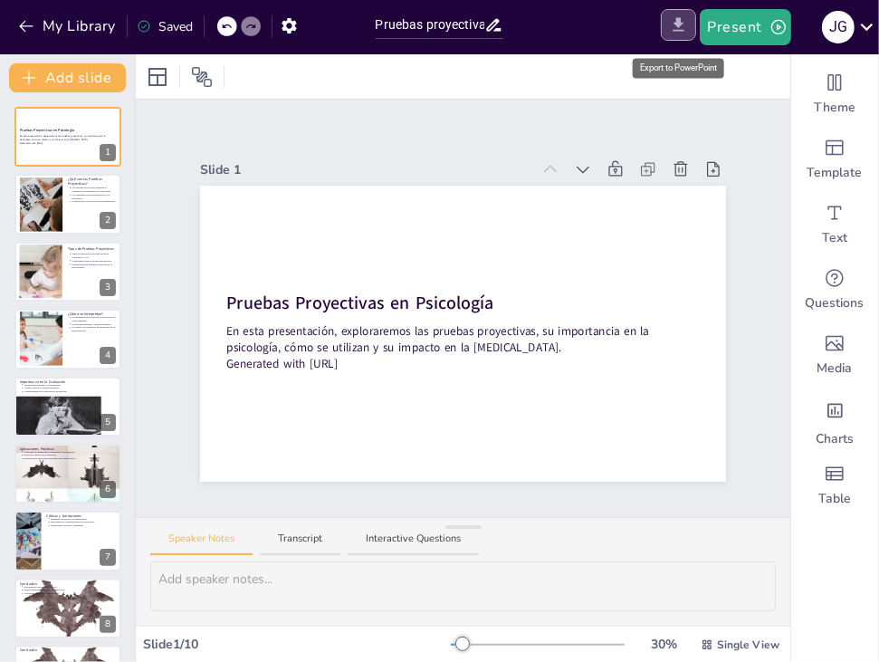
click at [692, 16] on button "Export to PowerPoint" at bounding box center [678, 25] width 35 height 32
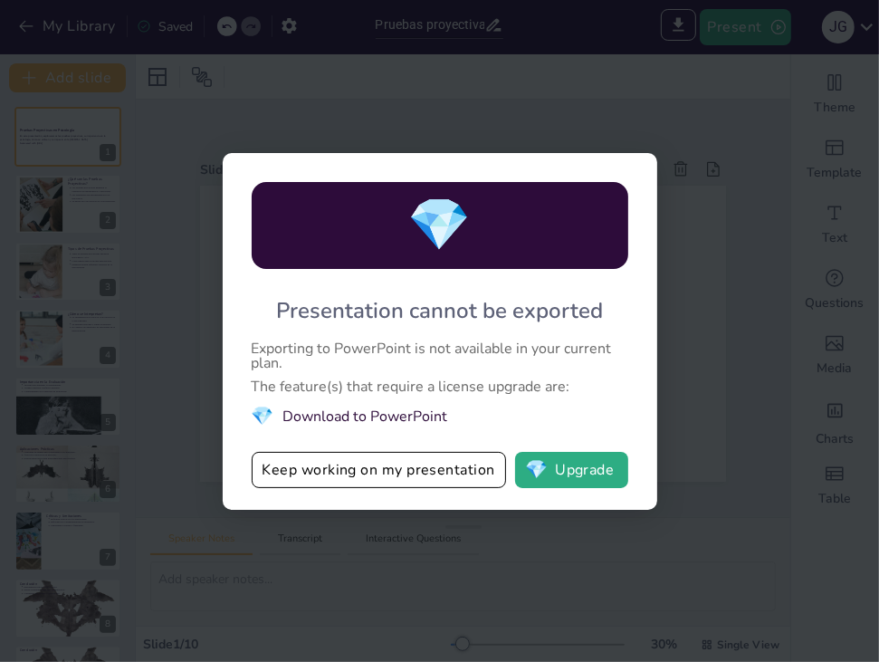
drag, startPoint x: 427, startPoint y: 378, endPoint x: 632, endPoint y: 445, distance: 216.2
click at [632, 445] on div "💎 Presentation cannot be exported Exporting to PowerPoint is not available in y…" at bounding box center [440, 331] width 435 height 357
drag, startPoint x: 390, startPoint y: 414, endPoint x: 524, endPoint y: 463, distance: 142.7
click at [524, 463] on div "💎 Presentation cannot be exported Exporting to PowerPoint is not available in y…" at bounding box center [440, 331] width 435 height 357
click at [524, 463] on button "💎 Upgrade" at bounding box center [571, 470] width 113 height 36
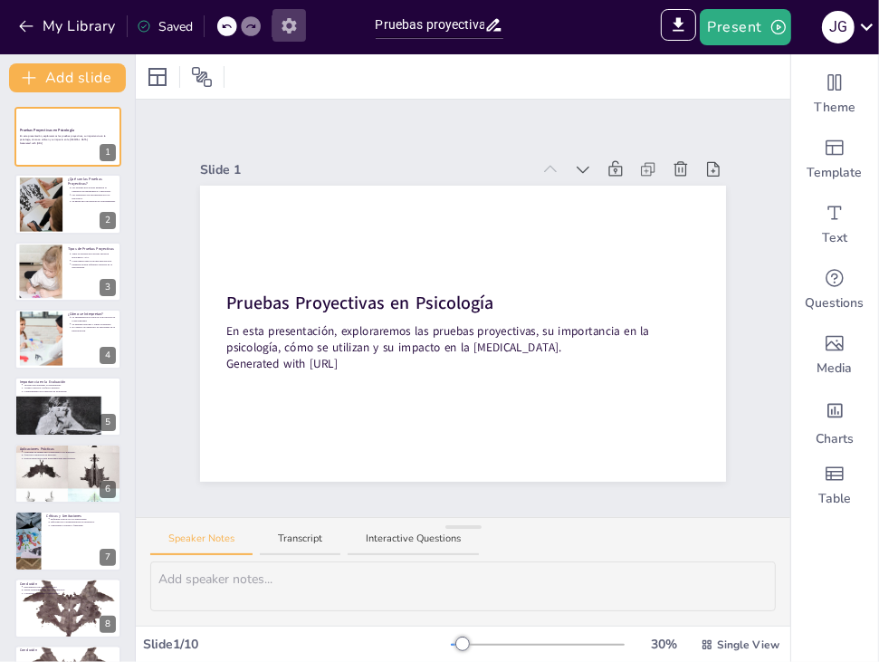
click at [284, 27] on icon "button" at bounding box center [289, 25] width 14 height 15
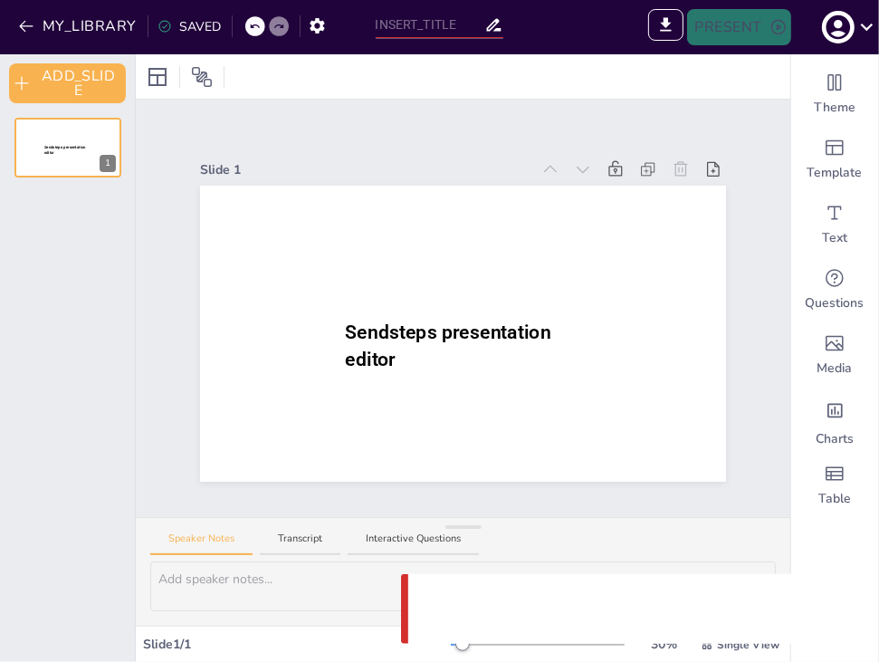
type input "Sendsteps presentation"
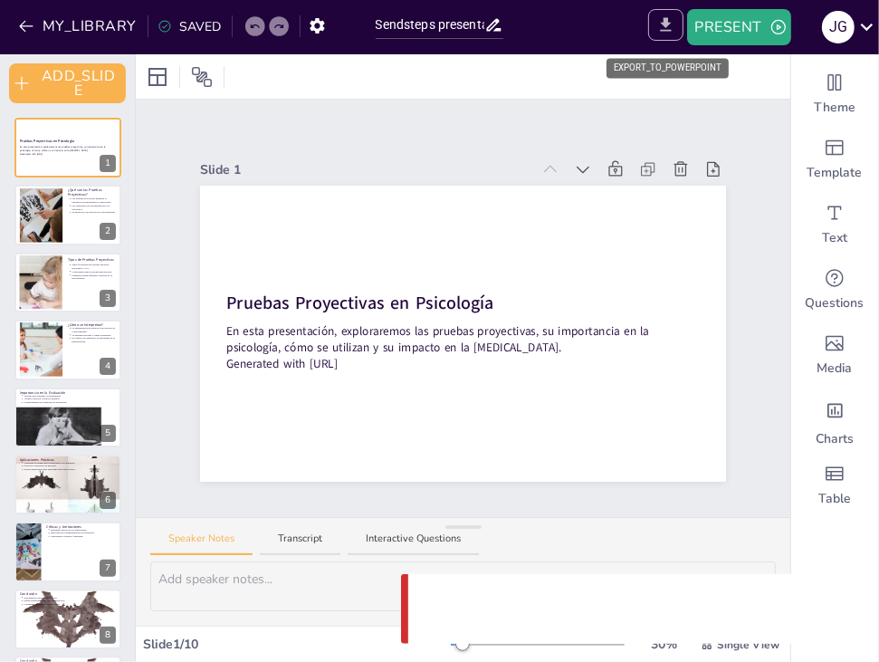
click at [679, 10] on button "EXPORT_TO_POWERPOINT" at bounding box center [665, 25] width 35 height 32
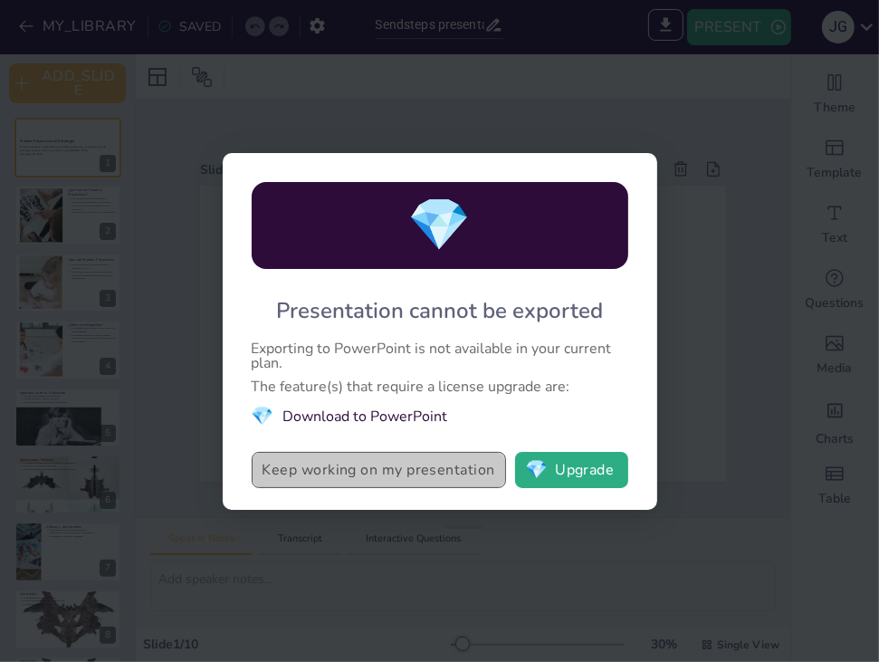
click at [442, 471] on button "Keep working on my presentation" at bounding box center [379, 470] width 254 height 36
